Goal: Task Accomplishment & Management: Use online tool/utility

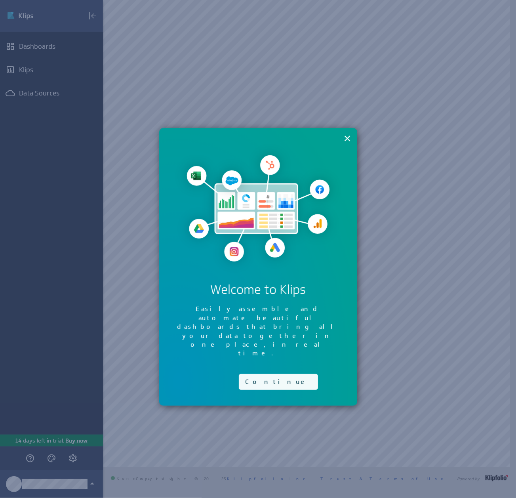
click at [260, 374] on button "Continue" at bounding box center [278, 382] width 79 height 16
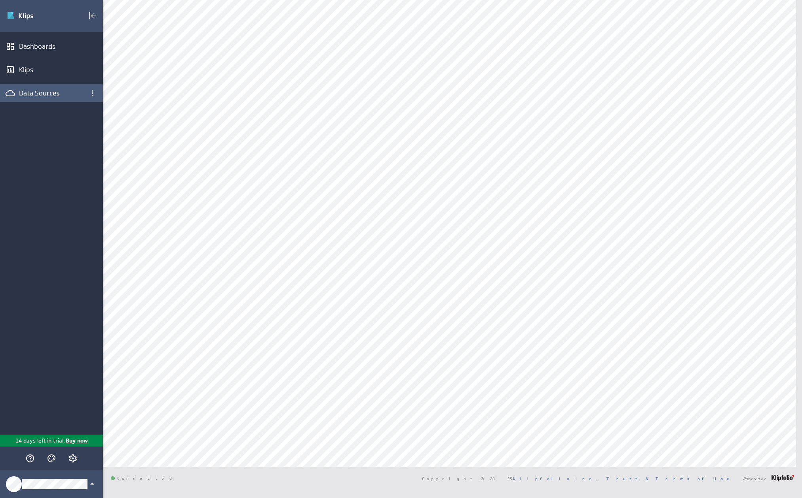
click at [51, 94] on div "Data Sources" at bounding box center [51, 93] width 65 height 9
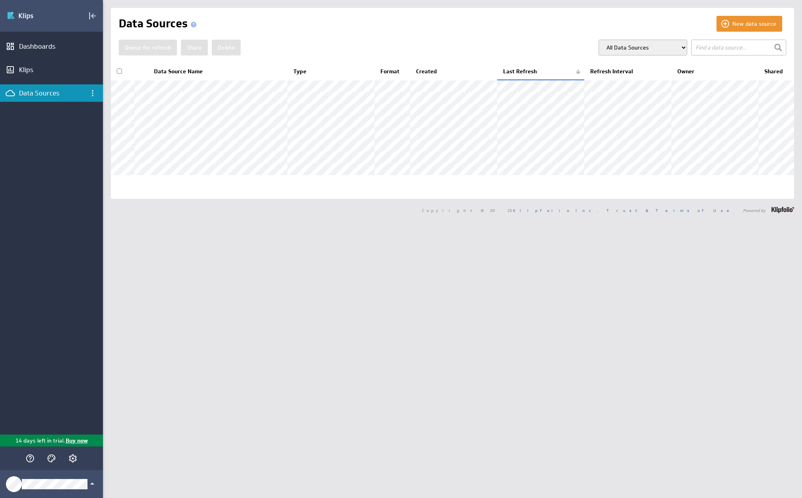
click at [169, 362] on div "New data source Data Sources Queue for refresh Share Delete" at bounding box center [452, 249] width 699 height 498
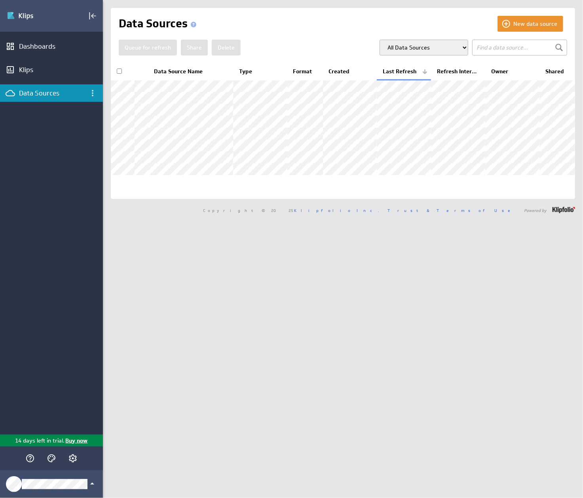
click at [280, 370] on div "New data source Data Sources Queue for refresh Share Delete" at bounding box center [343, 249] width 480 height 498
click at [46, 46] on div "Dashboards" at bounding box center [51, 46] width 65 height 9
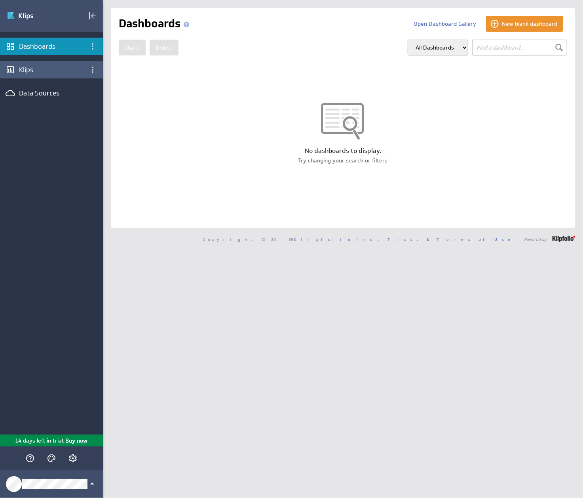
click at [50, 70] on div "Klips" at bounding box center [51, 69] width 65 height 9
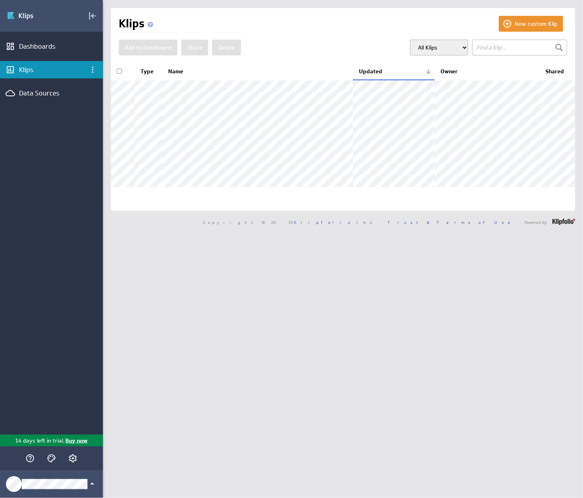
click at [256, 335] on div "New custom Klip Klips Add to Dashboard Share Delete" at bounding box center [343, 249] width 480 height 498
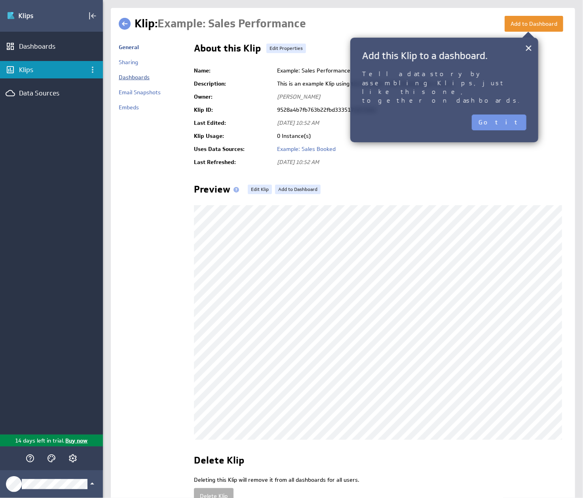
click at [141, 78] on link "Dashboards" at bounding box center [134, 77] width 31 height 7
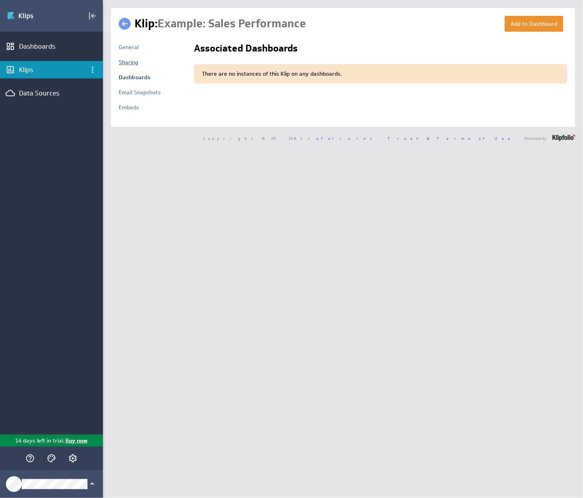
click at [130, 63] on link "Sharing" at bounding box center [128, 62] width 19 height 7
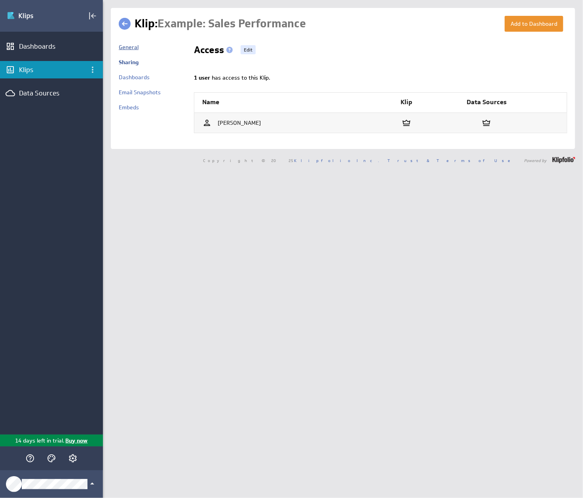
click at [131, 46] on link "General" at bounding box center [129, 47] width 20 height 7
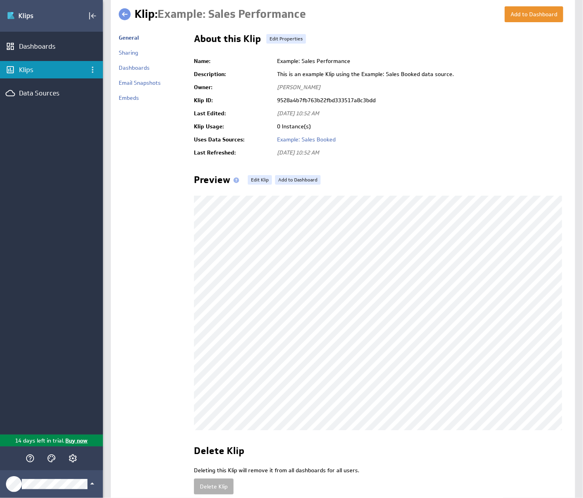
scroll to position [51, 0]
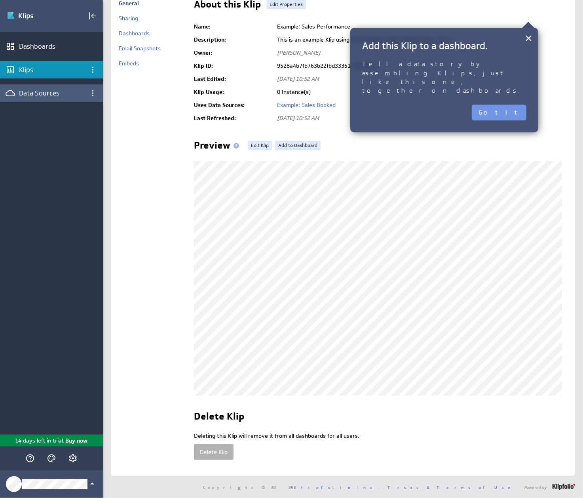
click at [48, 89] on div "Data Sources" at bounding box center [51, 93] width 65 height 9
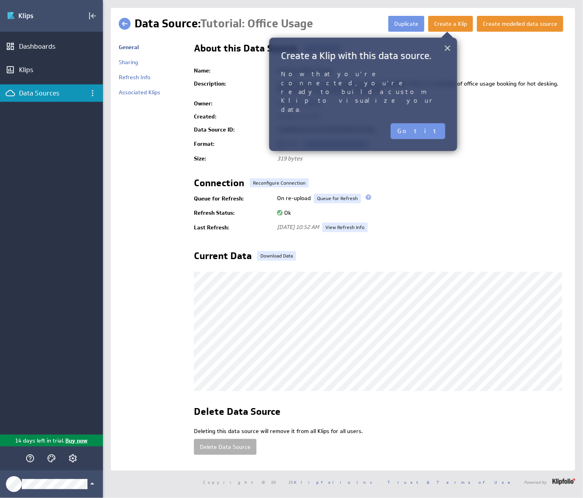
click at [445, 50] on button "×" at bounding box center [448, 48] width 8 height 16
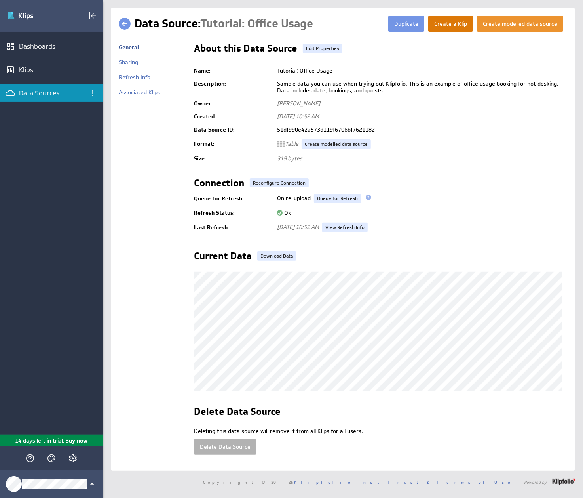
click at [449, 27] on button "Create a Klip" at bounding box center [450, 24] width 45 height 16
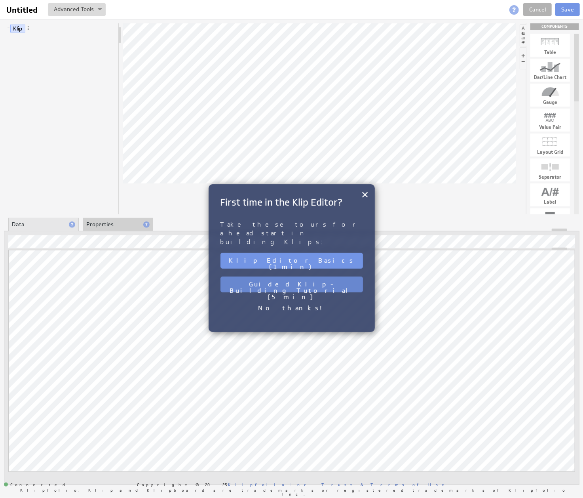
click at [342, 276] on button "Guided Klip-Building Tutorial (5 min)" at bounding box center [292, 284] width 143 height 16
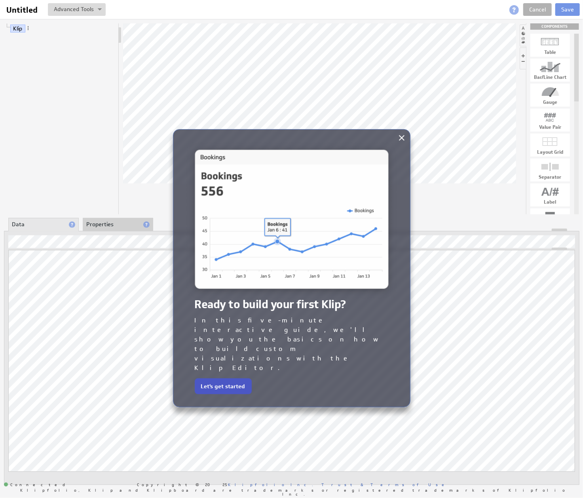
click at [228, 378] on button "Let's get started" at bounding box center [223, 386] width 57 height 16
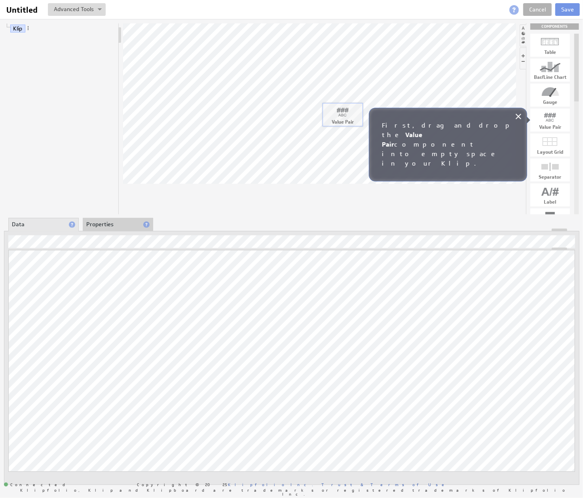
drag, startPoint x: 555, startPoint y: 123, endPoint x: 347, endPoint y: 118, distance: 207.9
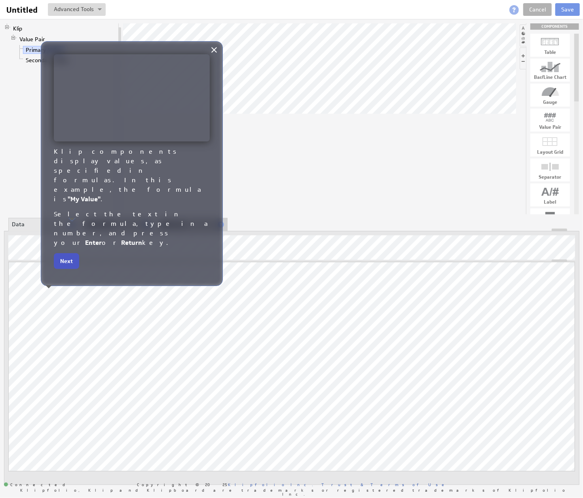
click at [69, 253] on button "Next" at bounding box center [66, 261] width 25 height 16
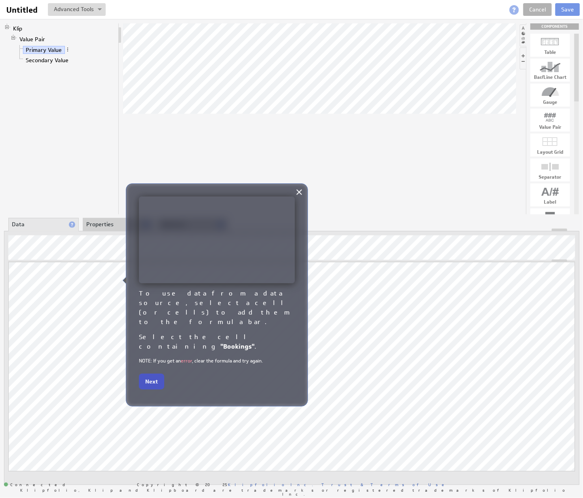
click at [155, 373] on button "Next" at bounding box center [151, 381] width 25 height 16
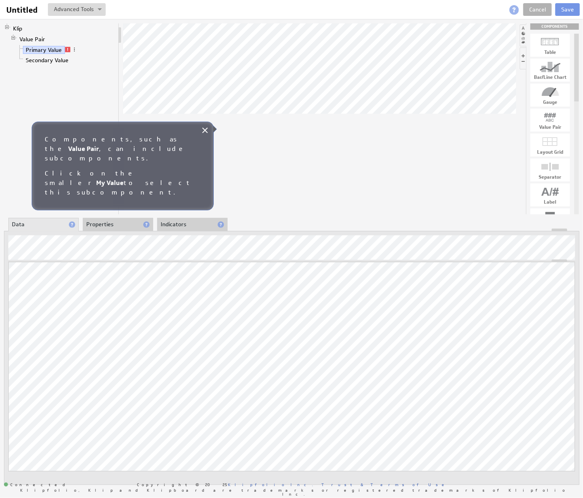
click at [202, 124] on div "Components, such as the Value Pair , can include subcomponents. Click on the sm…" at bounding box center [123, 166] width 182 height 89
click at [205, 129] on icon at bounding box center [205, 130] width 6 height 6
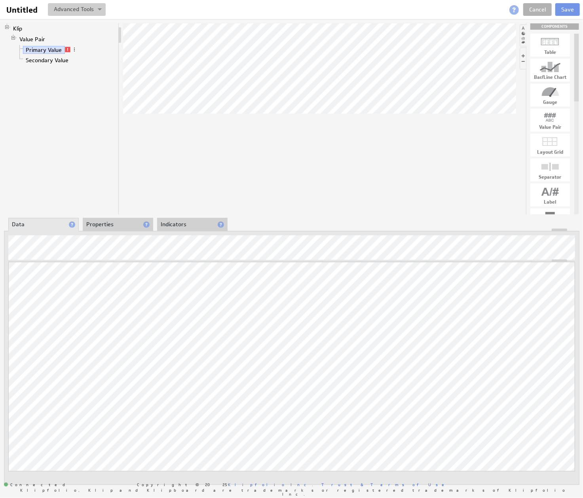
click at [93, 12] on button at bounding box center [77, 9] width 58 height 13
click at [112, 232] on div "Updating... Select a Function ARRAY DATE SELECT SLICE SUM Data Manipulation Log…" at bounding box center [292, 358] width 576 height 254
click at [538, 8] on link "Cancel" at bounding box center [537, 9] width 29 height 13
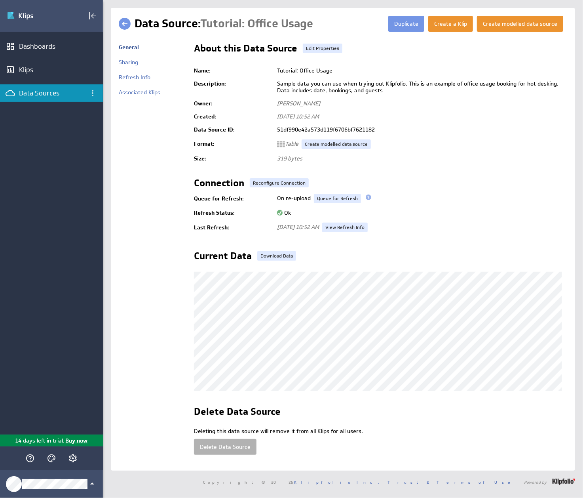
click at [122, 23] on link at bounding box center [125, 24] width 12 height 12
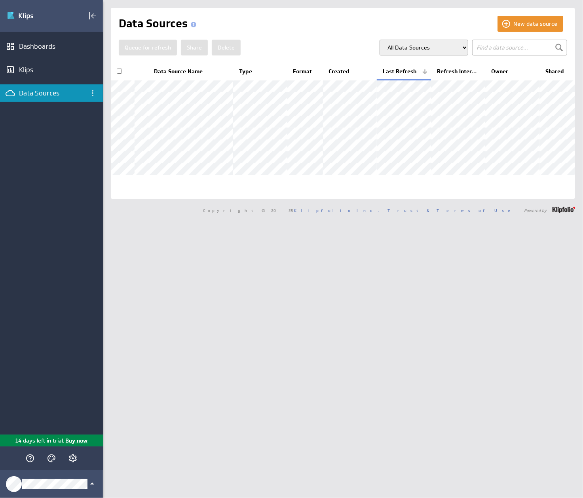
click at [327, 325] on div "New data source Data Sources Queue for refresh Share Delete" at bounding box center [343, 249] width 480 height 498
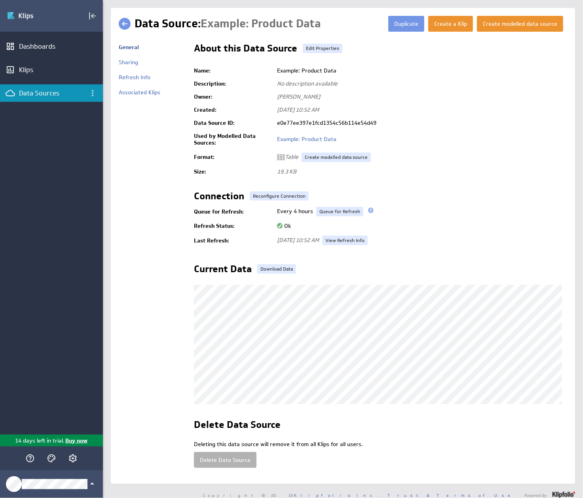
click at [119, 24] on link at bounding box center [125, 24] width 12 height 12
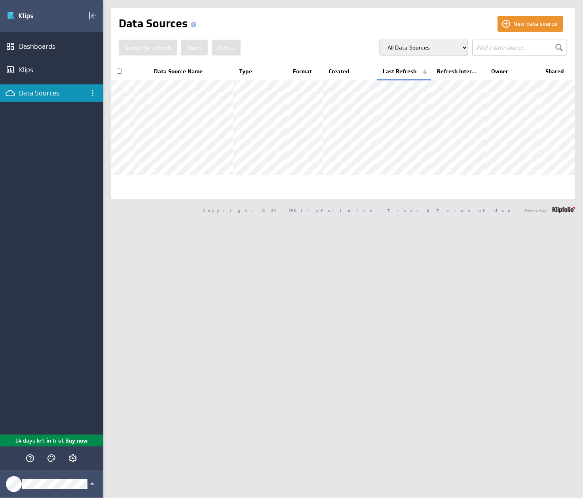
click at [306, 27] on div "Data Sources" at bounding box center [308, 24] width 379 height 16
click at [287, 283] on div "New data source Data Sources Queue for refresh Share Delete" at bounding box center [343, 249] width 480 height 498
click at [414, 396] on div "New data source Data Sources Queue for refresh Share Delete" at bounding box center [343, 249] width 480 height 498
click at [425, 375] on div "New data source Data Sources Queue for refresh Share Delete" at bounding box center [343, 249] width 480 height 498
click at [229, 280] on div "New data source Data Sources Queue for refresh Share Delete" at bounding box center [343, 249] width 480 height 498
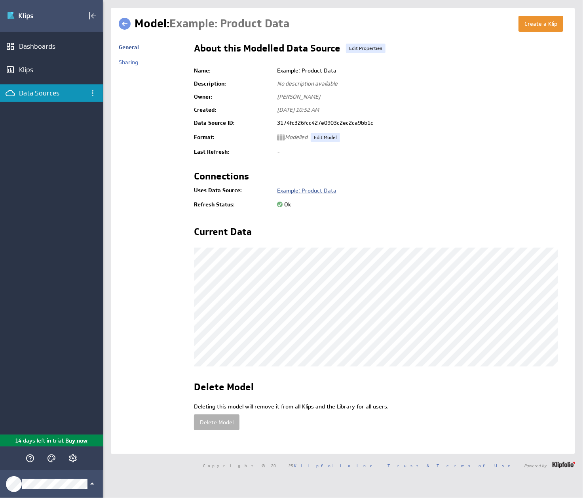
click at [282, 190] on link "Example: Product Data" at bounding box center [306, 190] width 59 height 7
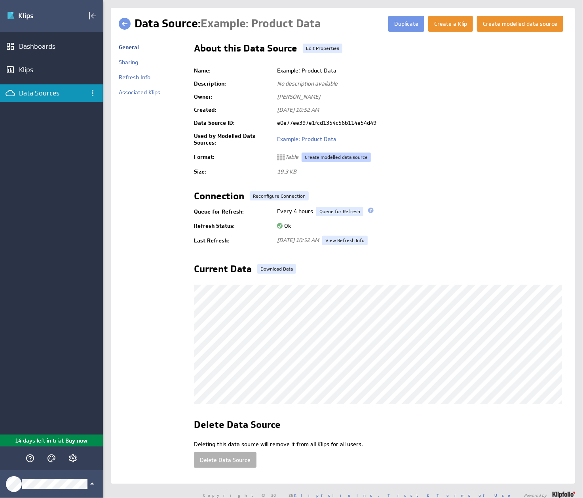
click at [324, 160] on link "Create modelled data source" at bounding box center [336, 157] width 69 height 10
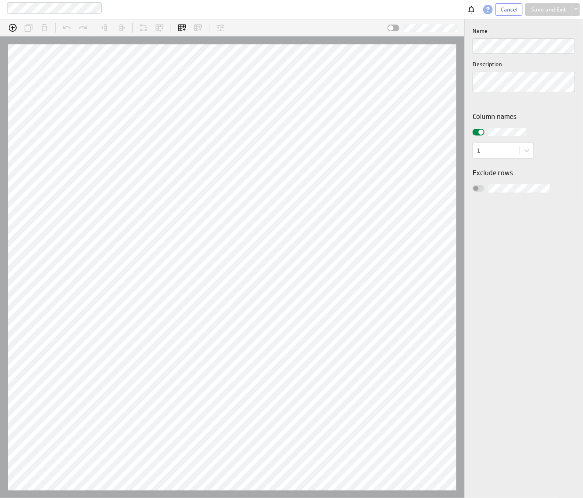
scroll to position [25, 486]
click at [505, 11] on span "Cancel" at bounding box center [509, 9] width 17 height 7
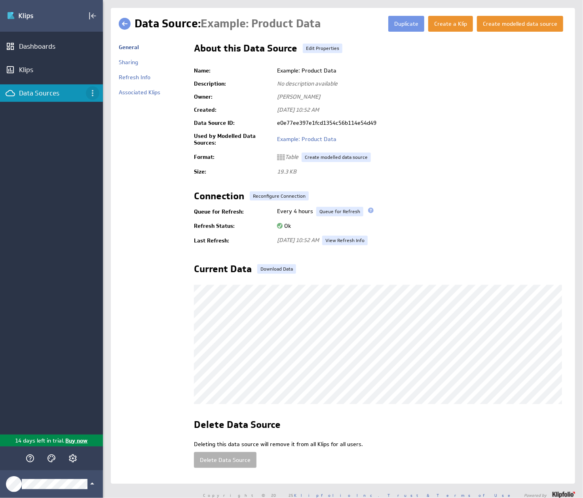
click at [92, 91] on icon "Data Sources menu" at bounding box center [93, 93] width 2 height 6
click at [128, 131] on p "Data Source Library" at bounding box center [131, 133] width 52 height 8
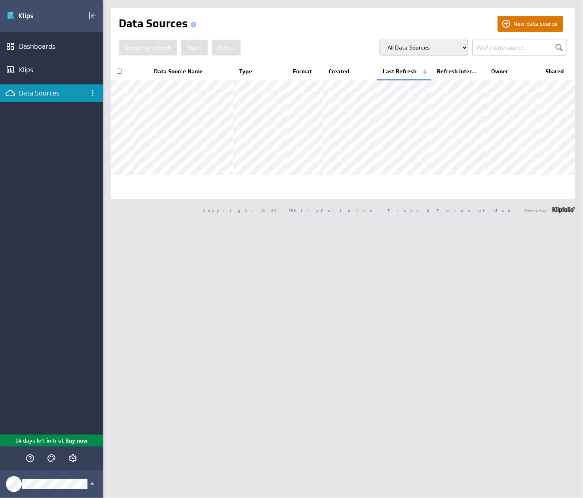
click at [527, 27] on button "New data source" at bounding box center [531, 24] width 66 height 16
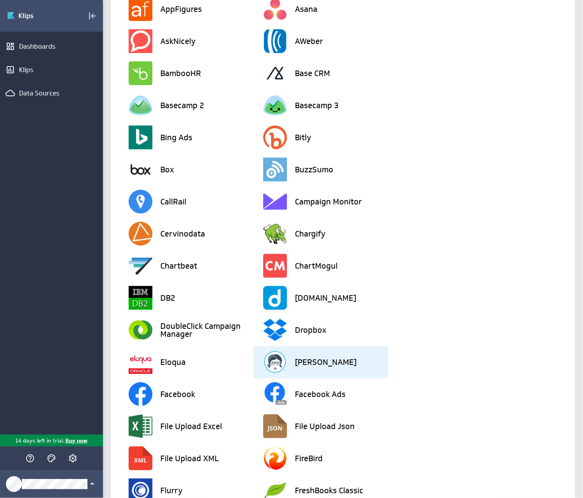
scroll to position [238, 0]
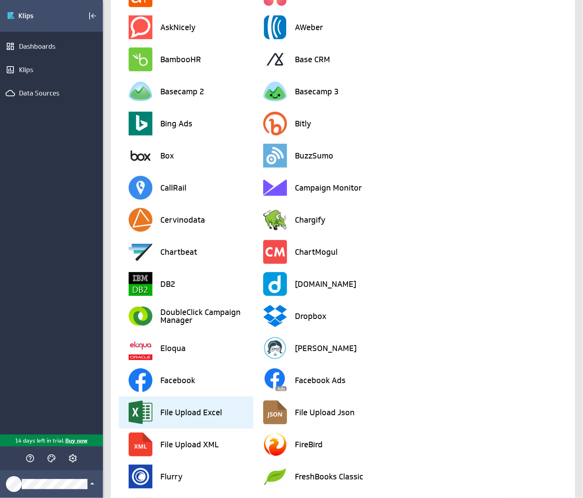
click at [200, 416] on h3 "File Upload Excel" at bounding box center [191, 412] width 62 height 8
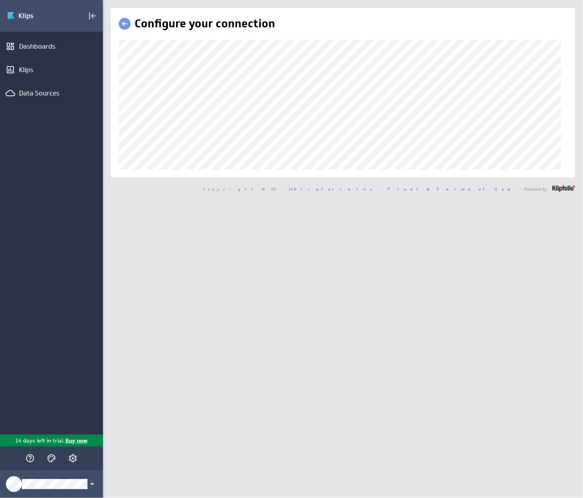
click at [352, 221] on div "Configure your connection Copyright © 2025 Klipfolio Inc. Trust & Terms of Use …" at bounding box center [343, 249] width 480 height 498
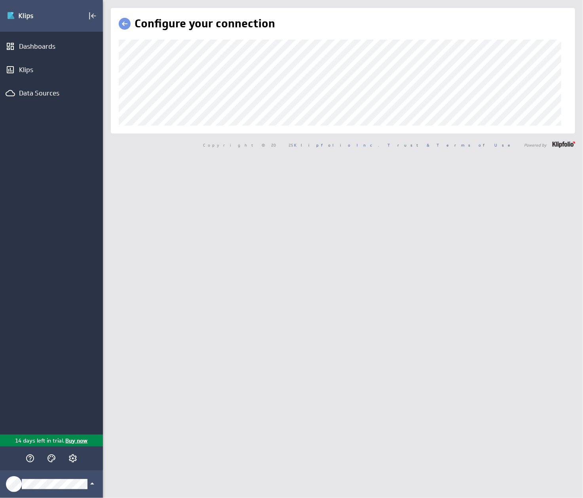
click at [127, 21] on link at bounding box center [125, 24] width 12 height 12
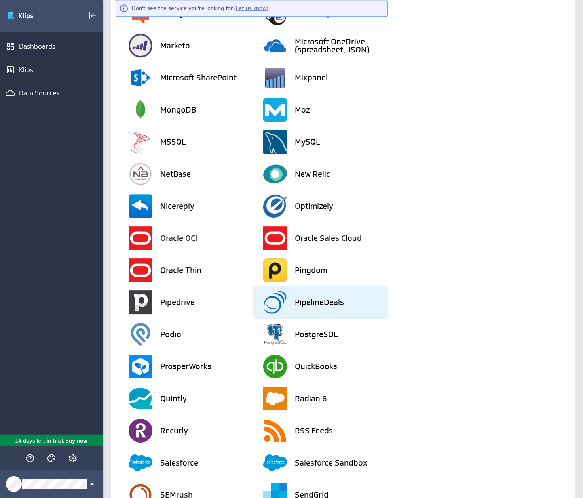
scroll to position [1216, 0]
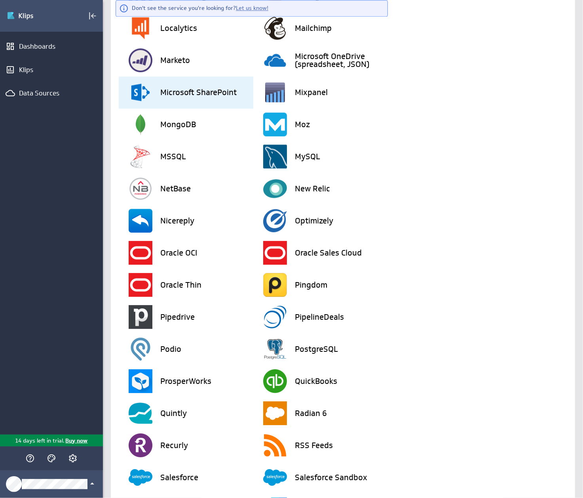
click at [190, 88] on h3 "Microsoft SharePoint" at bounding box center [198, 92] width 76 height 8
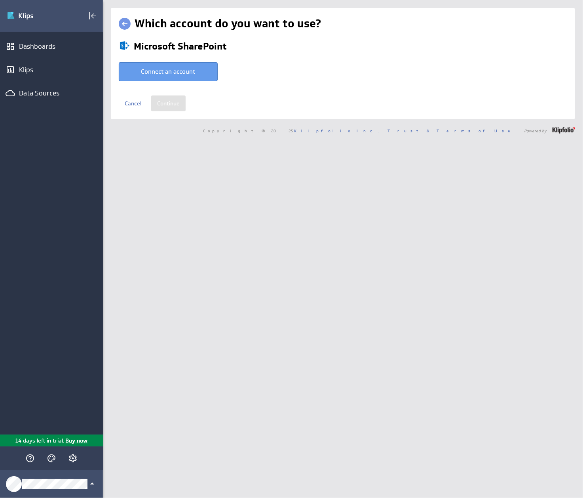
click at [185, 76] on button "Connect an account" at bounding box center [168, 71] width 99 height 19
click at [175, 137] on div "Copyright © 2025 Klipfolio Inc. Trust & Terms of Use Powered by" at bounding box center [343, 130] width 480 height 22
click at [122, 27] on link at bounding box center [125, 24] width 12 height 12
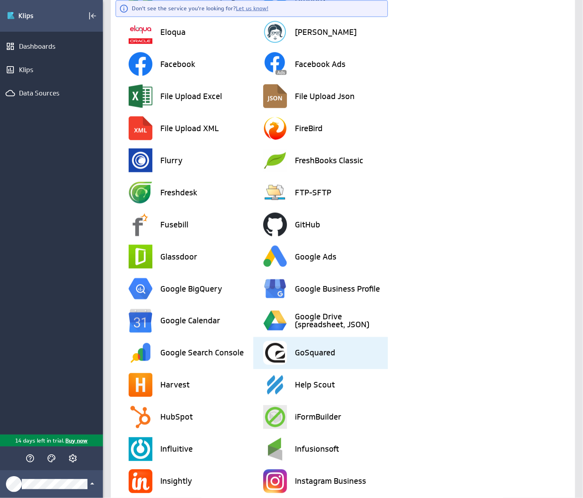
scroll to position [451, 0]
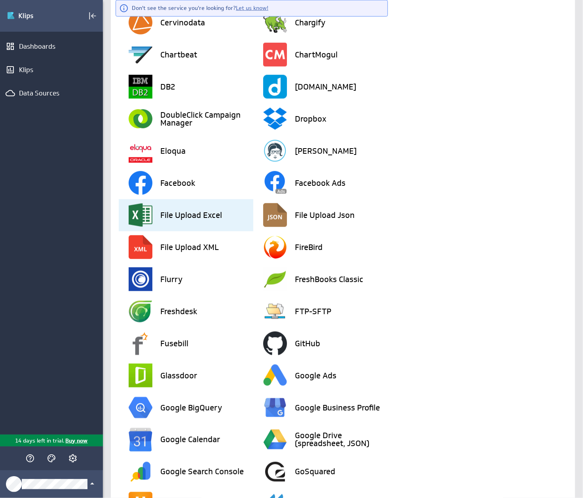
click at [187, 214] on h3 "File Upload Excel" at bounding box center [191, 215] width 62 height 8
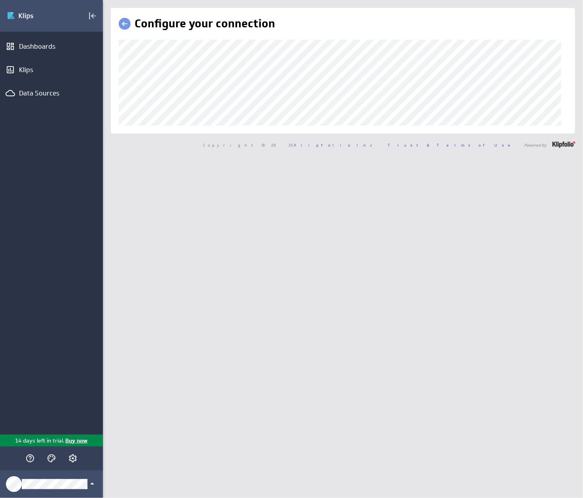
click at [127, 21] on link at bounding box center [125, 24] width 12 height 12
